Goal: Task Accomplishment & Management: Manage account settings

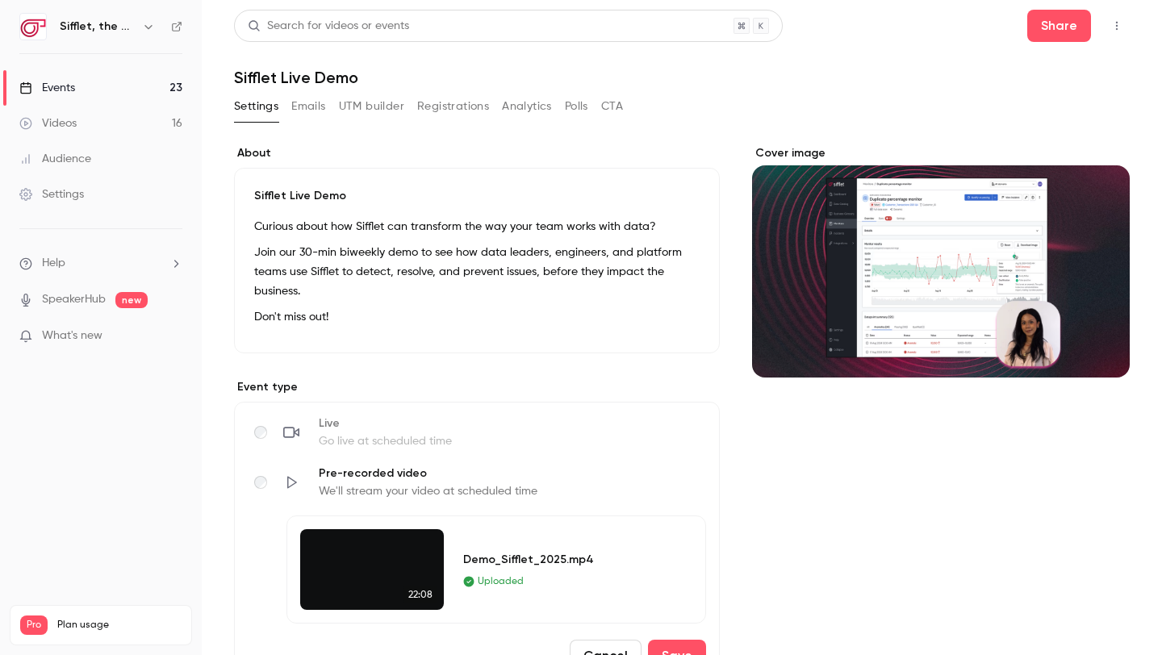
scroll to position [316, 0]
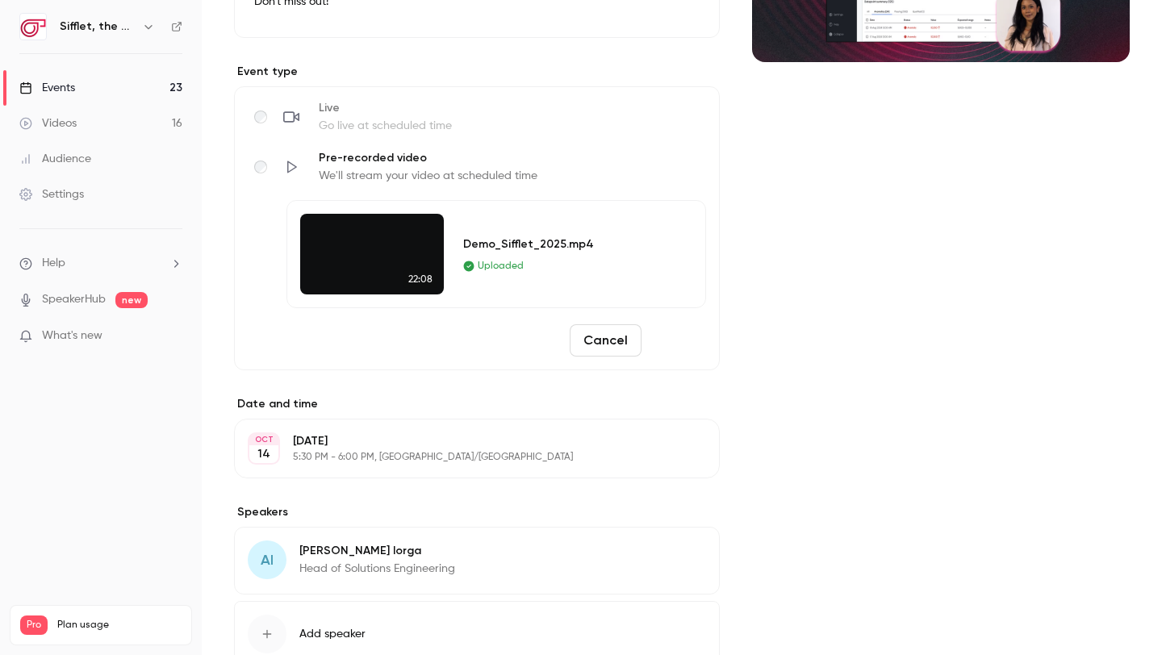
click at [684, 337] on button "Save" at bounding box center [677, 340] width 58 height 32
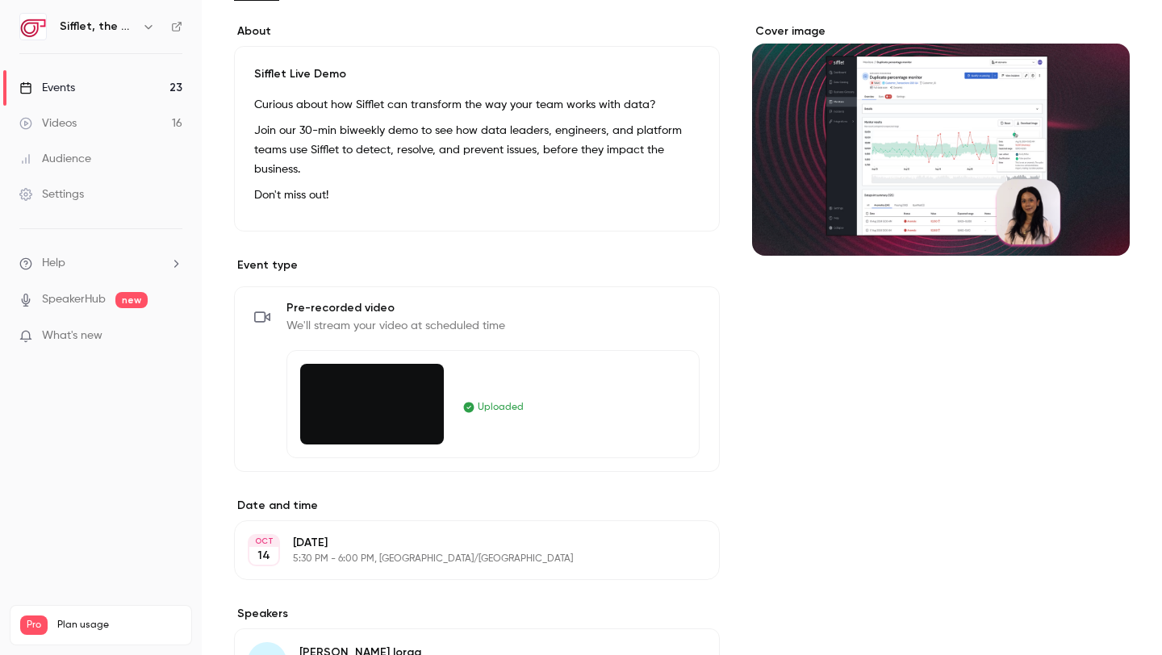
scroll to position [0, 0]
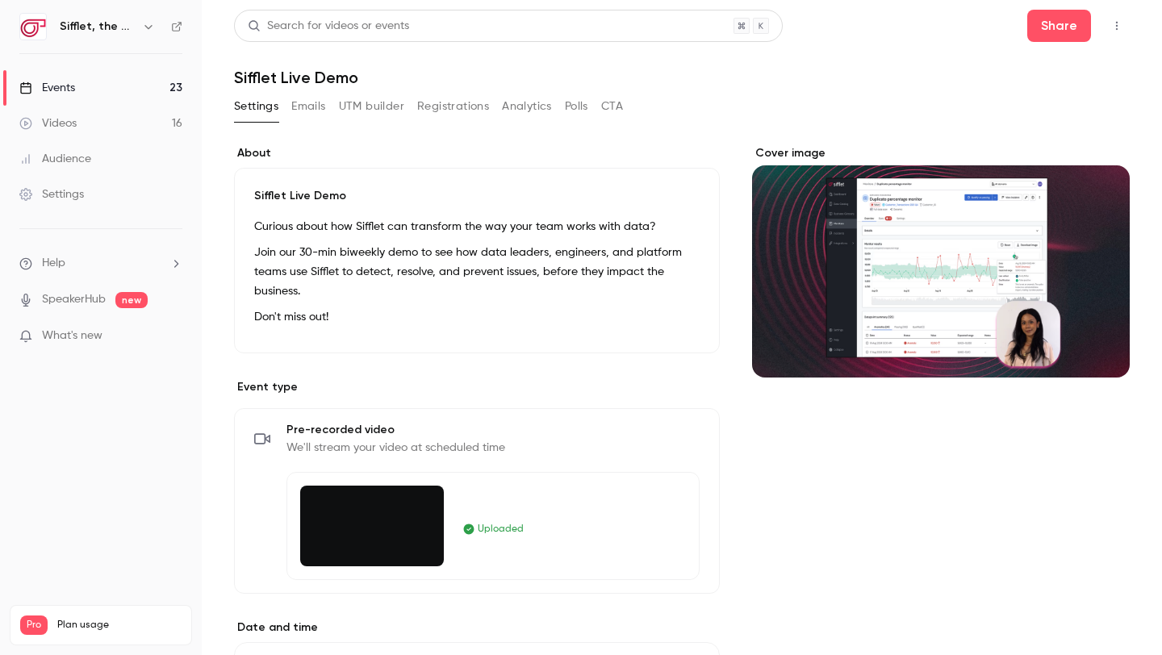
click at [121, 92] on link "Events 23" at bounding box center [101, 88] width 202 height 36
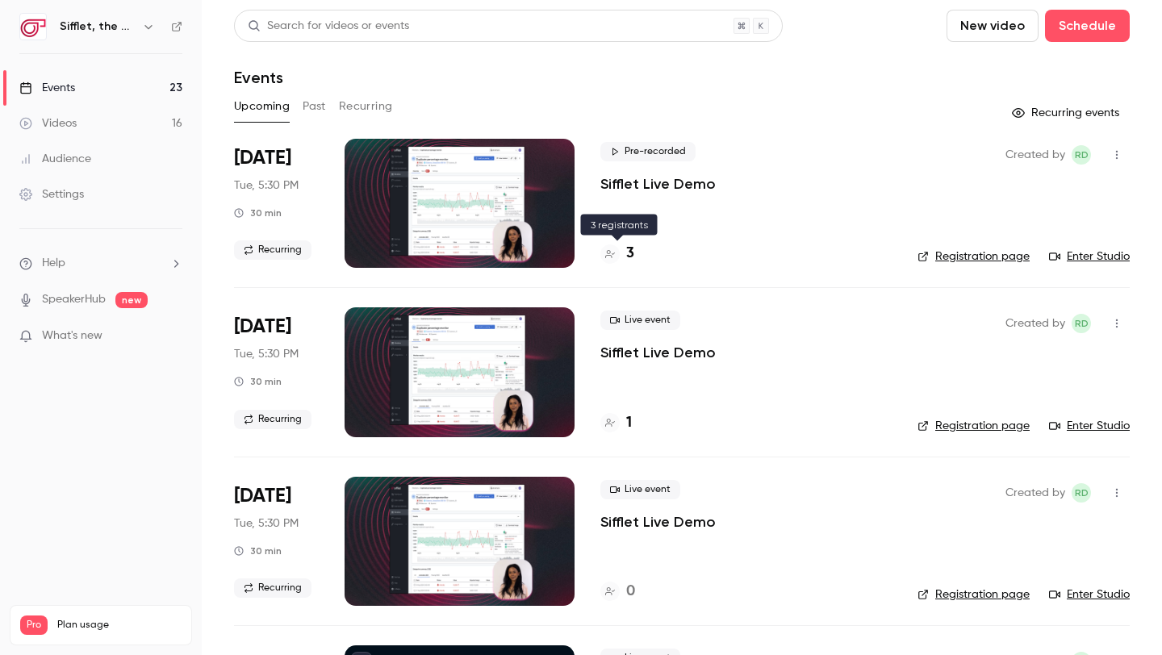
click at [630, 253] on h4 "3" at bounding box center [630, 254] width 8 height 22
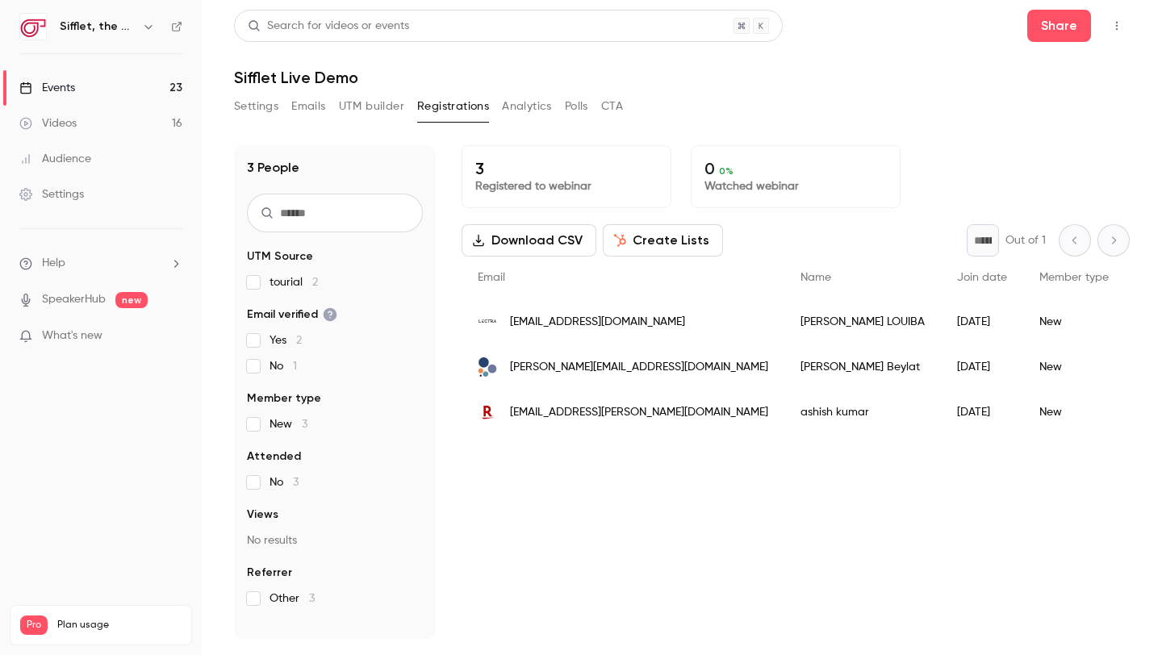
click at [554, 320] on span "[EMAIL_ADDRESS][DOMAIN_NAME]" at bounding box center [597, 322] width 175 height 17
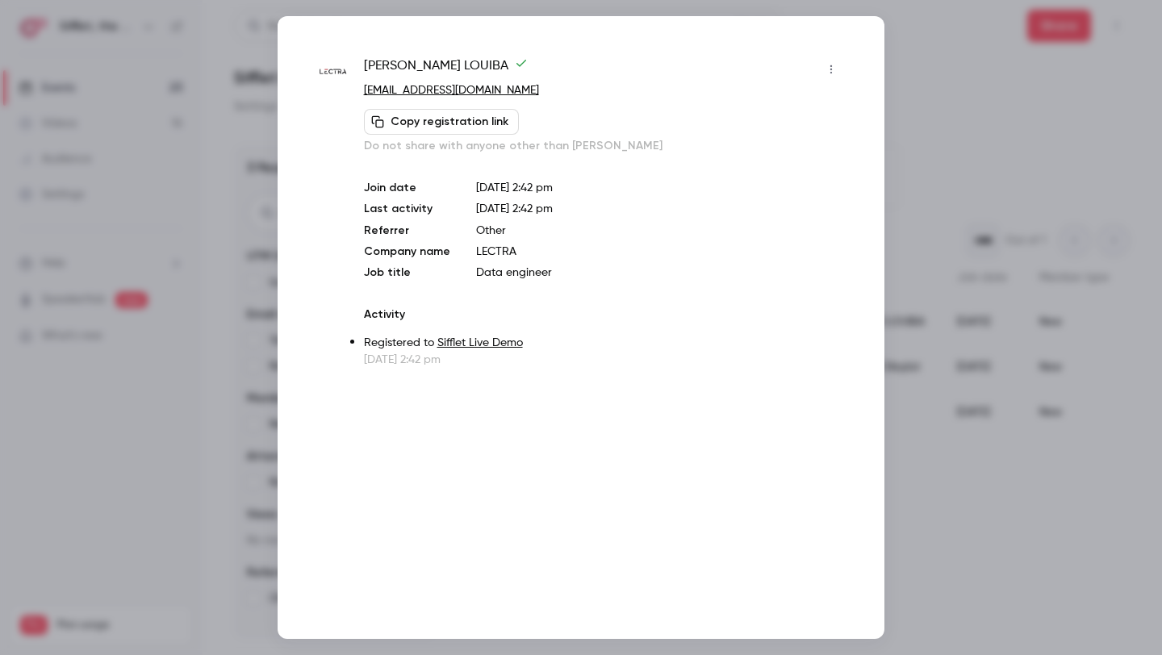
click at [948, 293] on div at bounding box center [581, 327] width 1162 height 655
